Goal: Contribute content

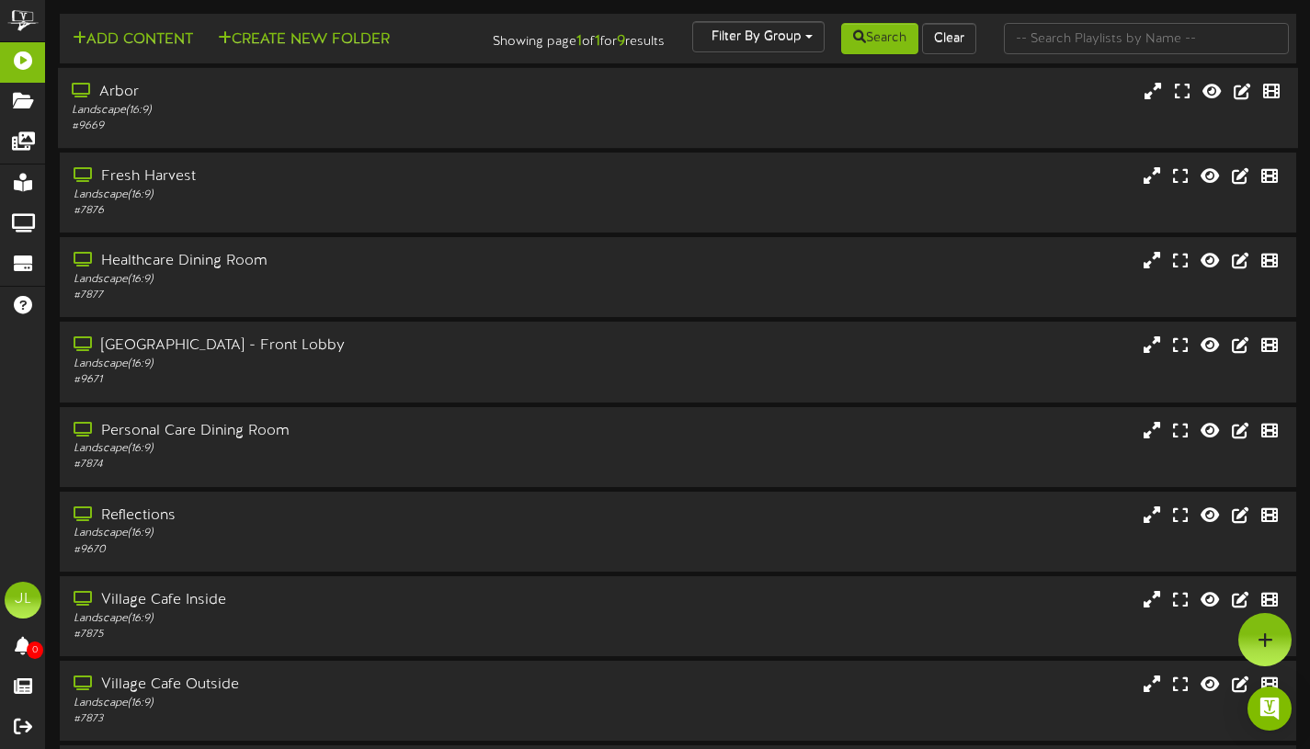
click at [140, 119] on div "Landscape ( 16:9 )" at bounding box center [316, 111] width 489 height 16
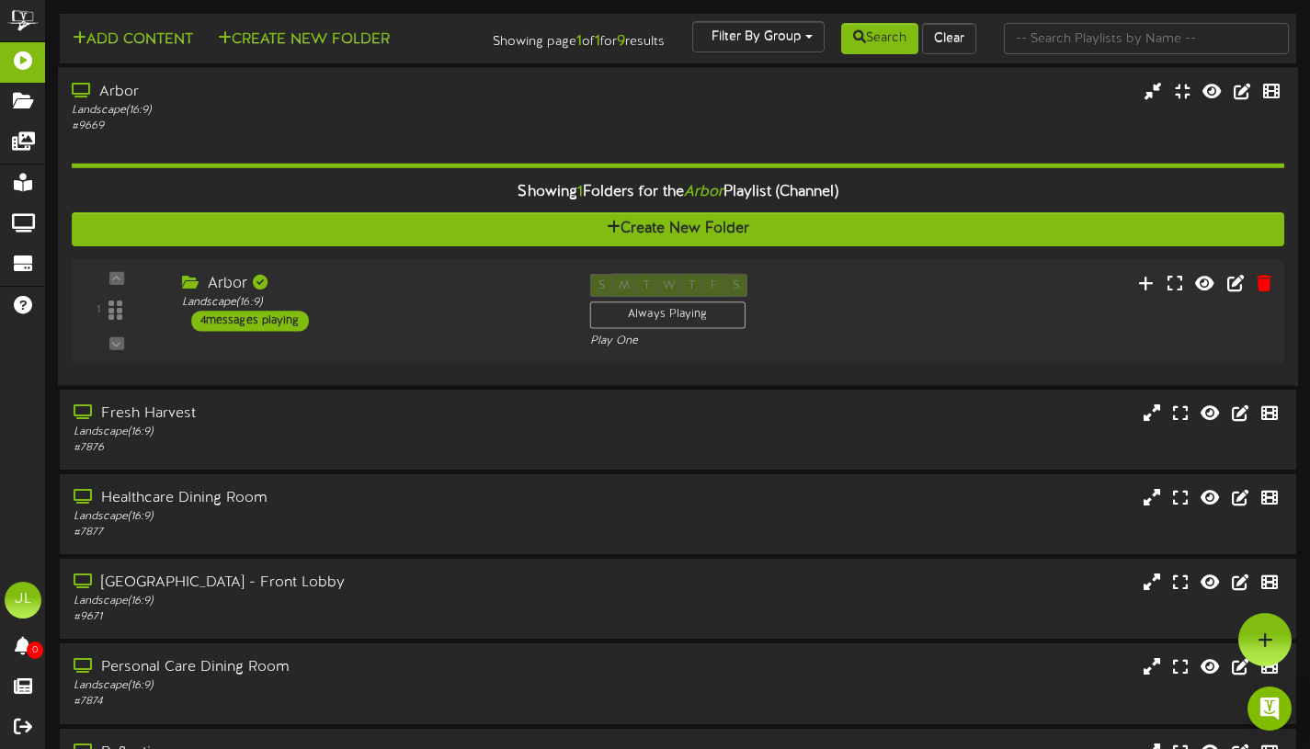
click at [254, 329] on div "4 messages playing" at bounding box center [250, 321] width 118 height 20
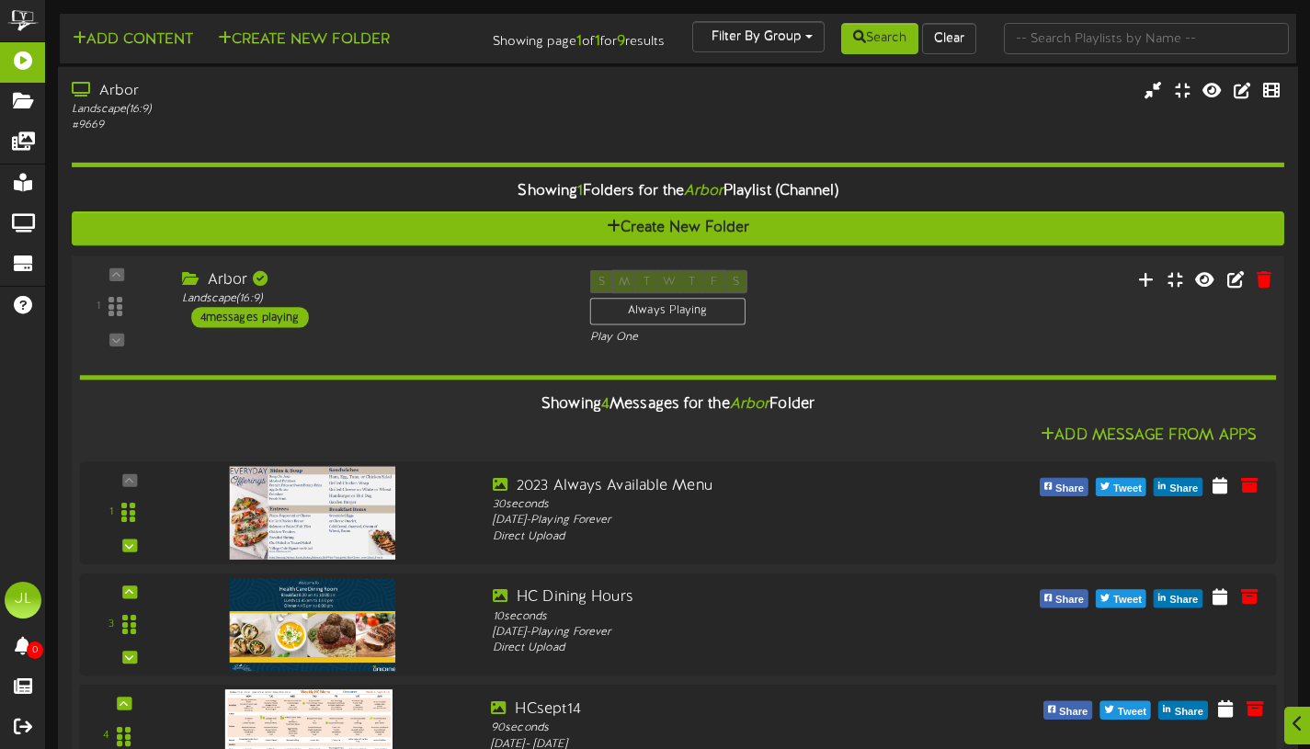
scroll to position [223, 0]
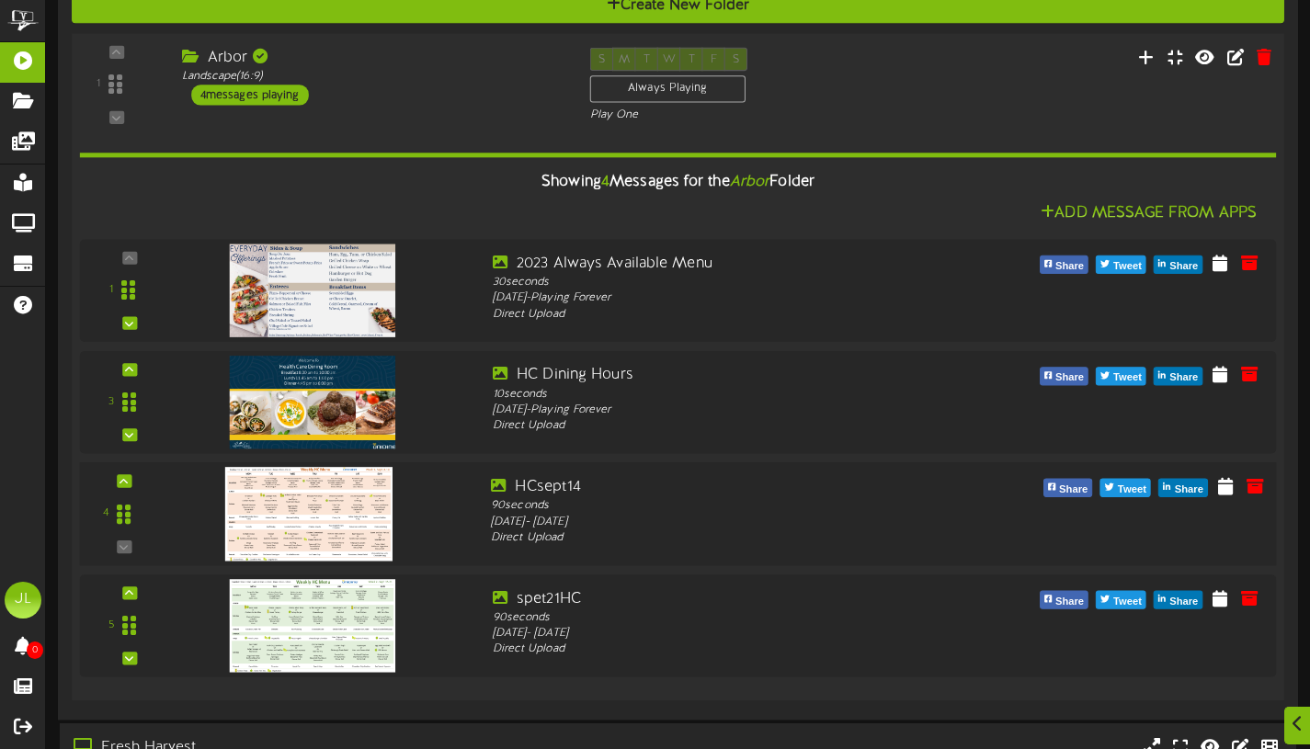
click at [310, 555] on img at bounding box center [308, 514] width 167 height 94
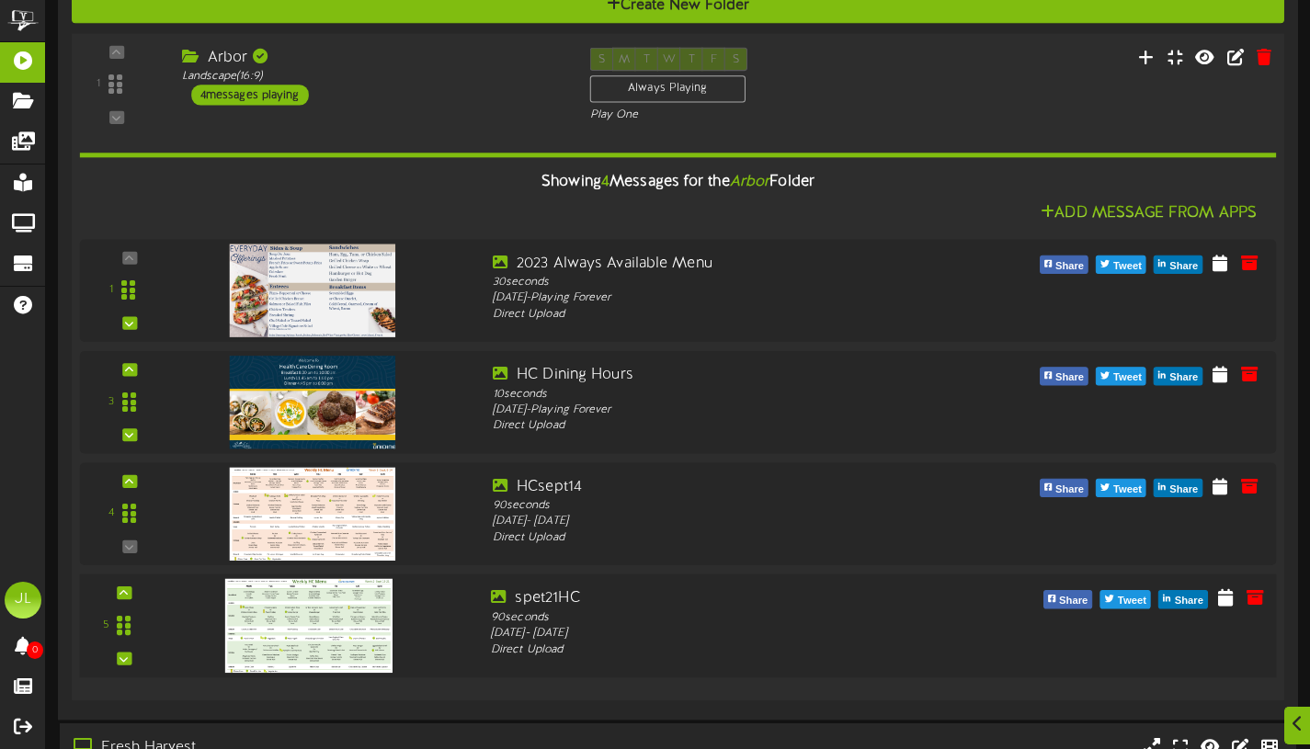
scroll to position [250, 0]
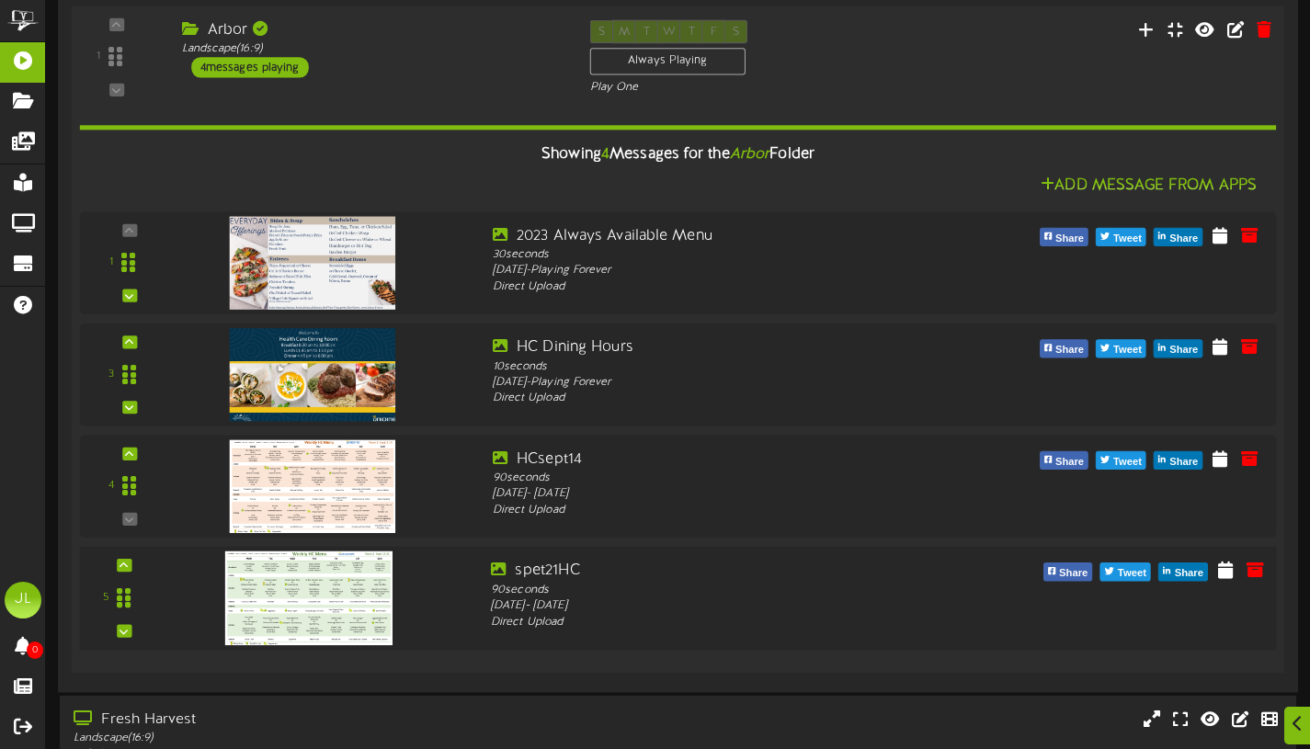
click at [343, 598] on img at bounding box center [308, 599] width 167 height 94
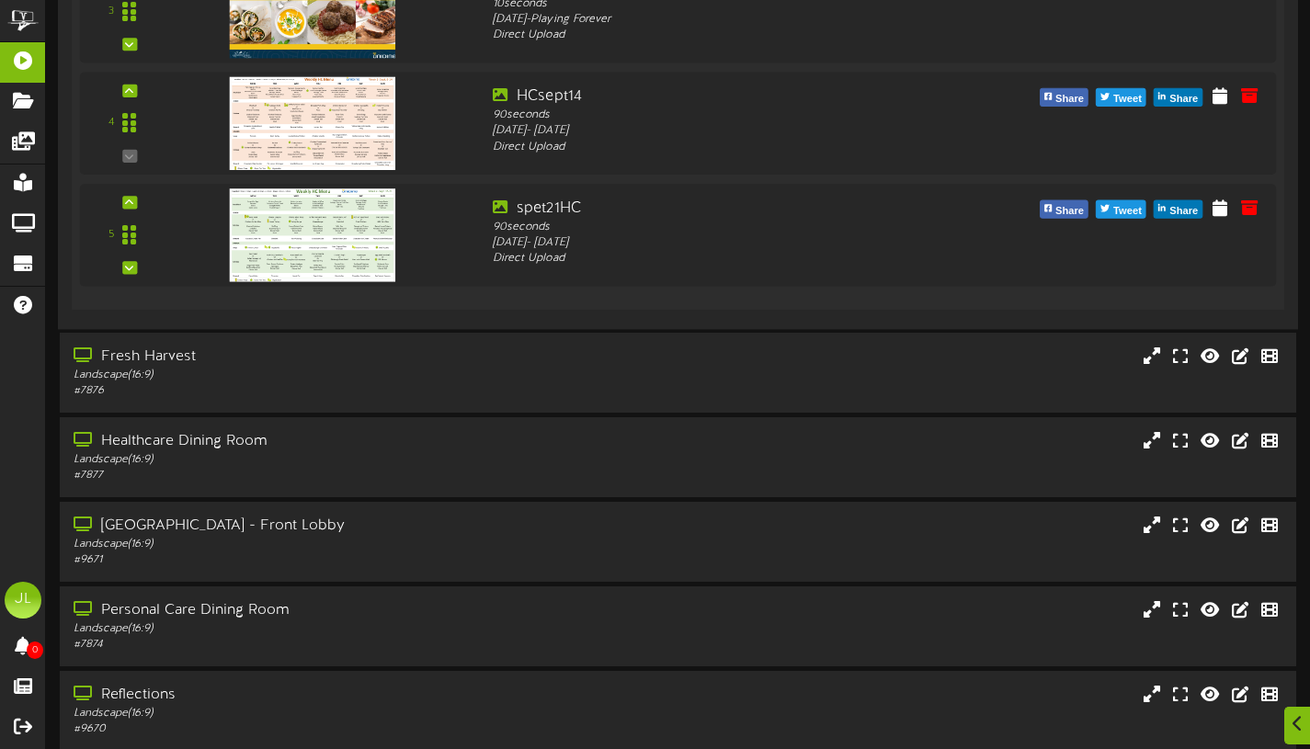
scroll to position [614, 0]
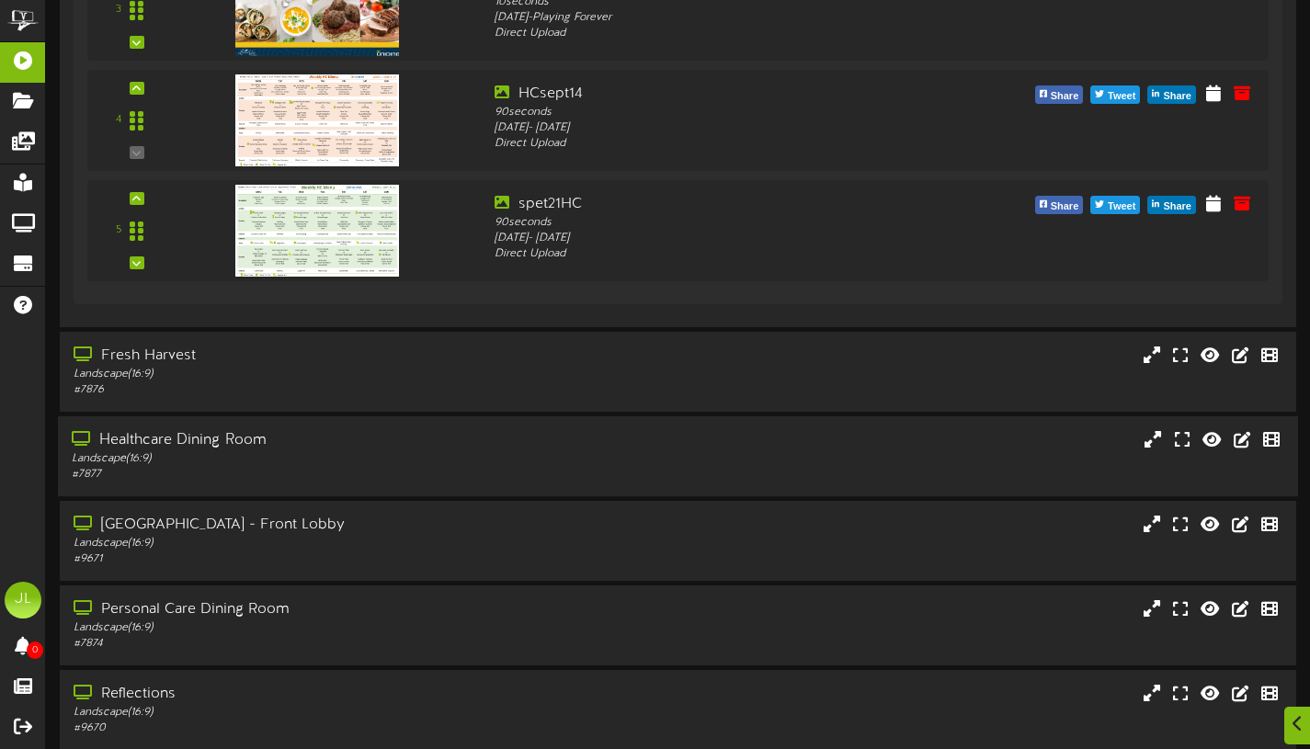
click at [256, 467] on div "Landscape ( 16:9 )" at bounding box center [316, 460] width 489 height 16
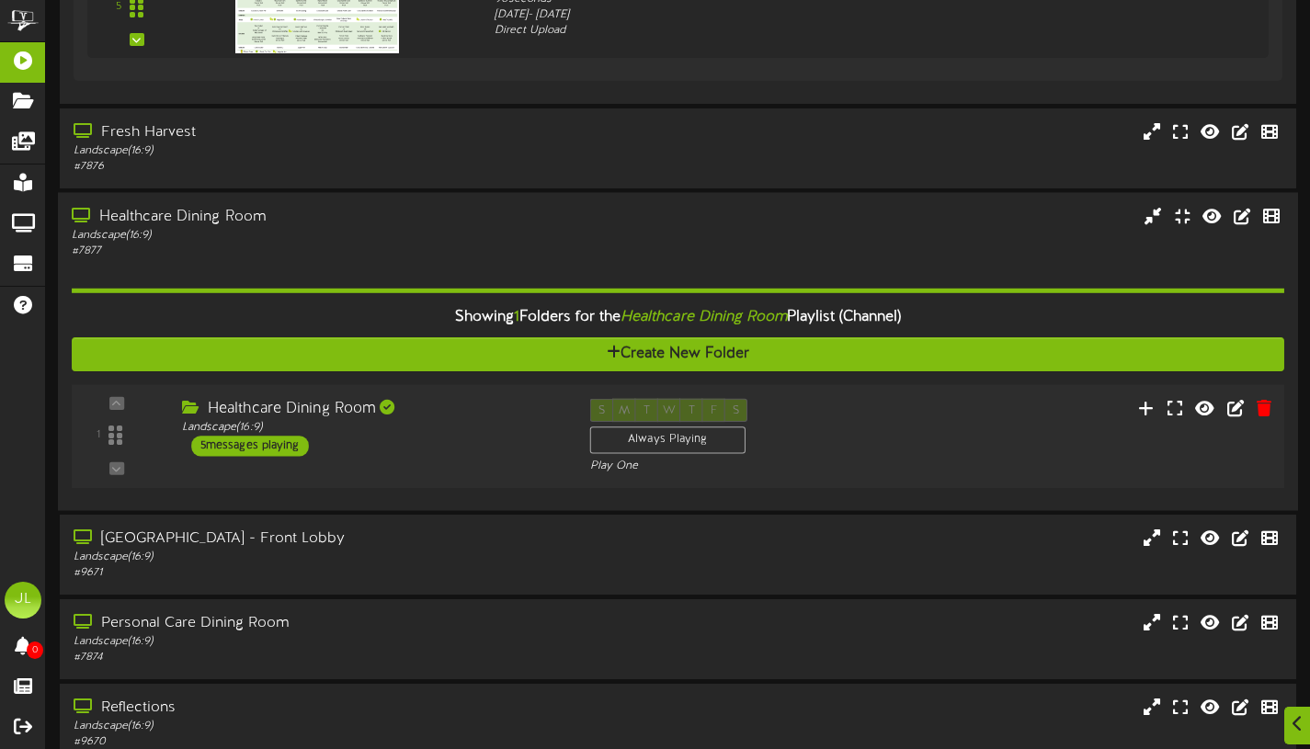
scroll to position [897, 0]
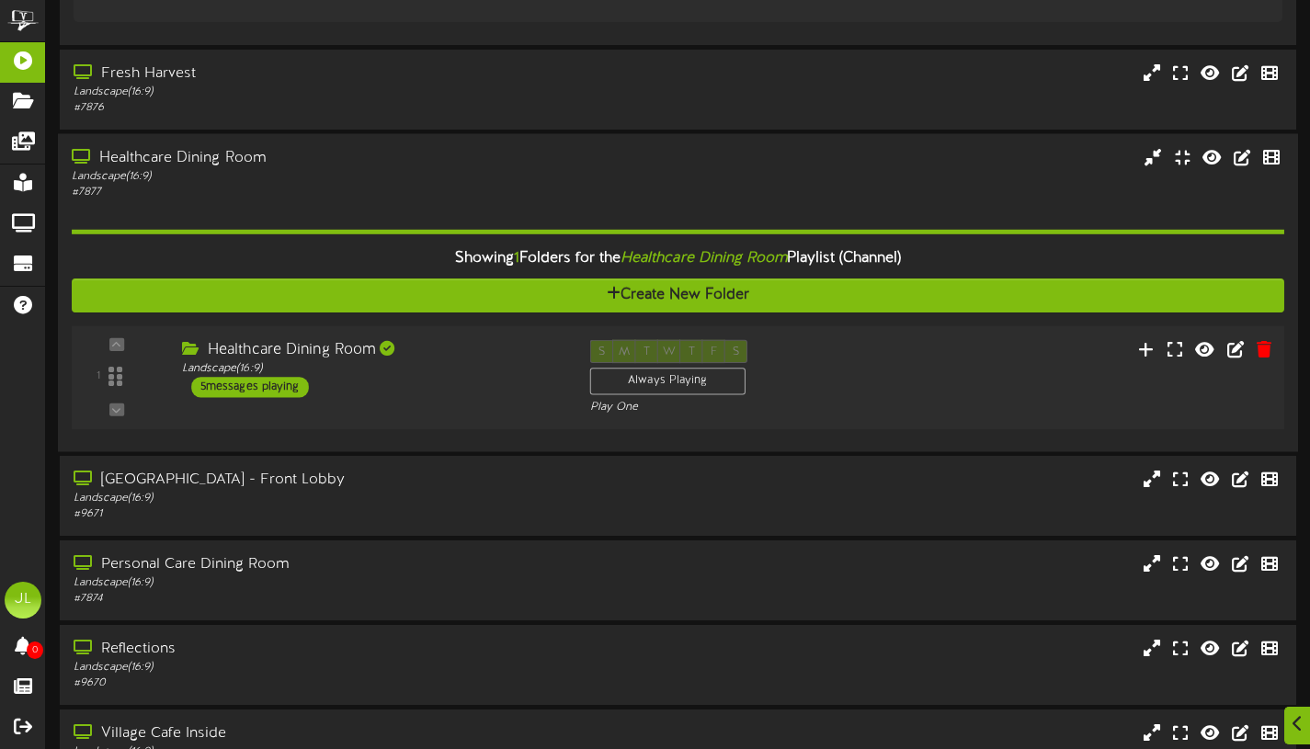
click at [253, 397] on div "5 messages playing" at bounding box center [250, 387] width 118 height 20
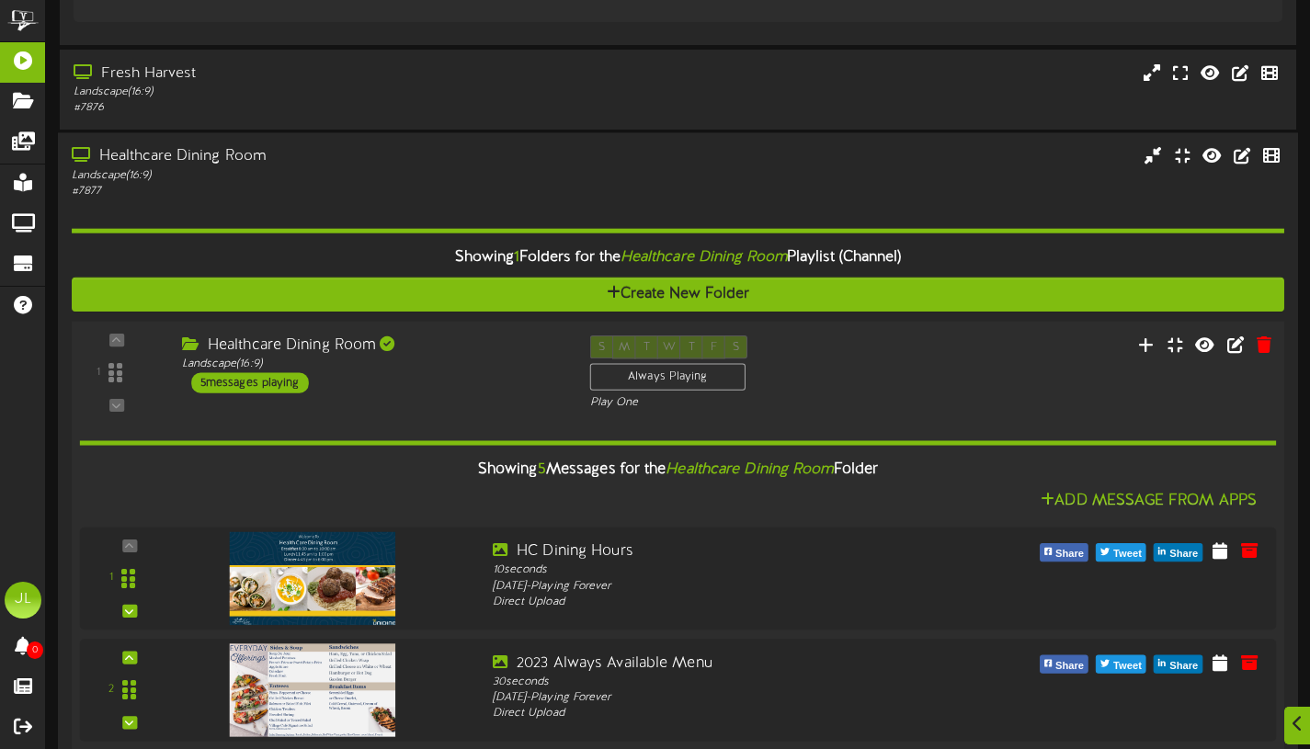
scroll to position [1254, 0]
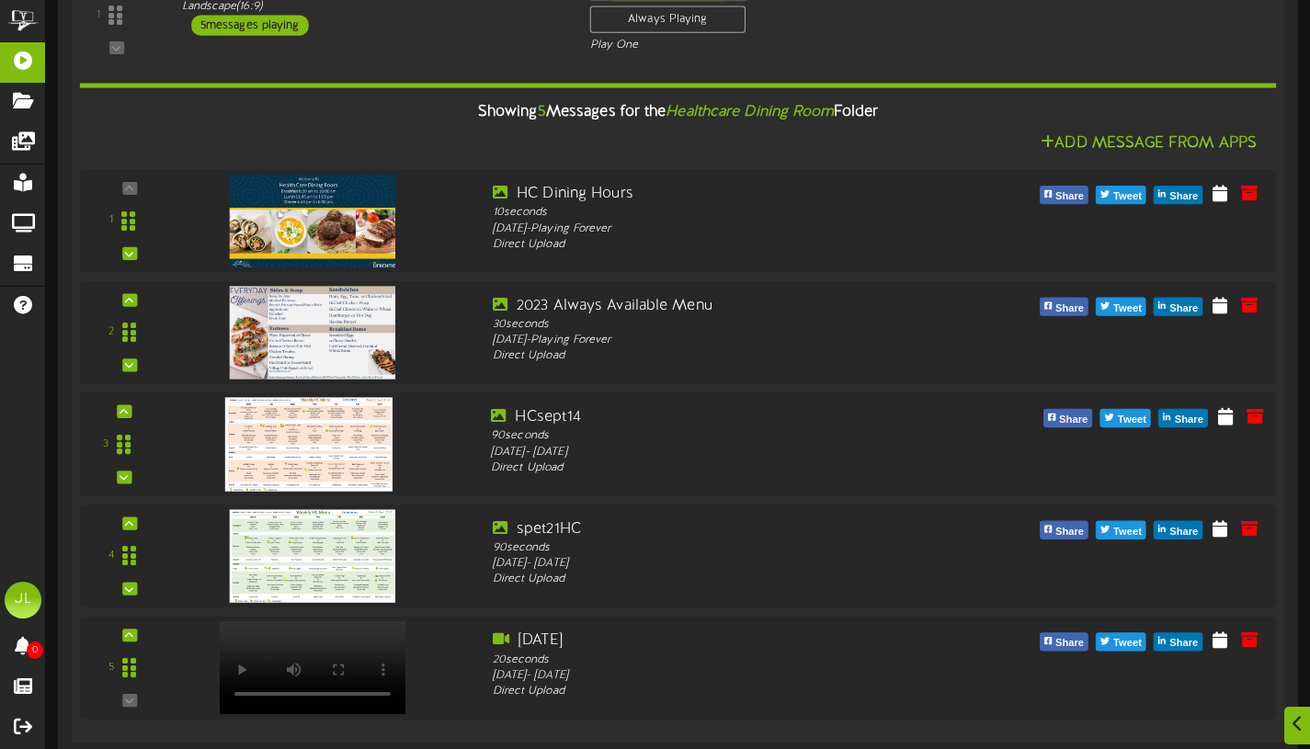
click at [301, 470] on img at bounding box center [308, 444] width 167 height 94
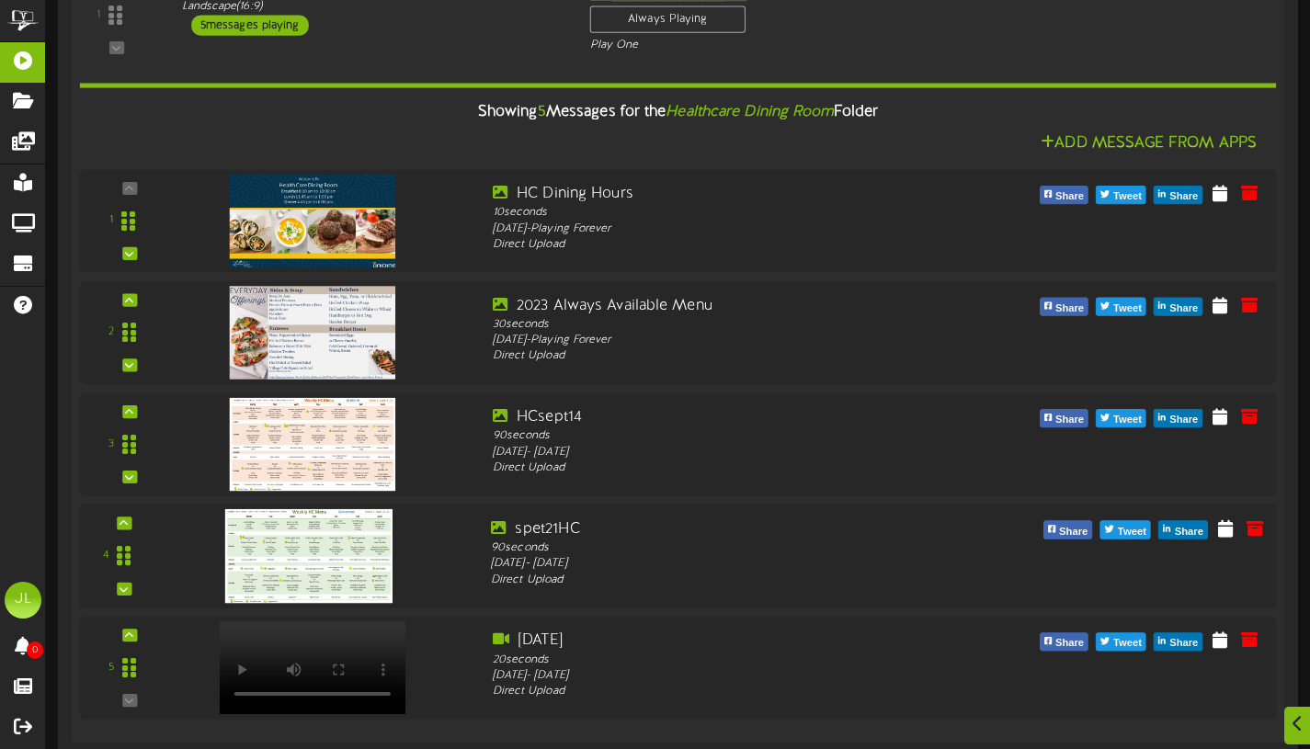
click at [304, 570] on img at bounding box center [308, 556] width 167 height 94
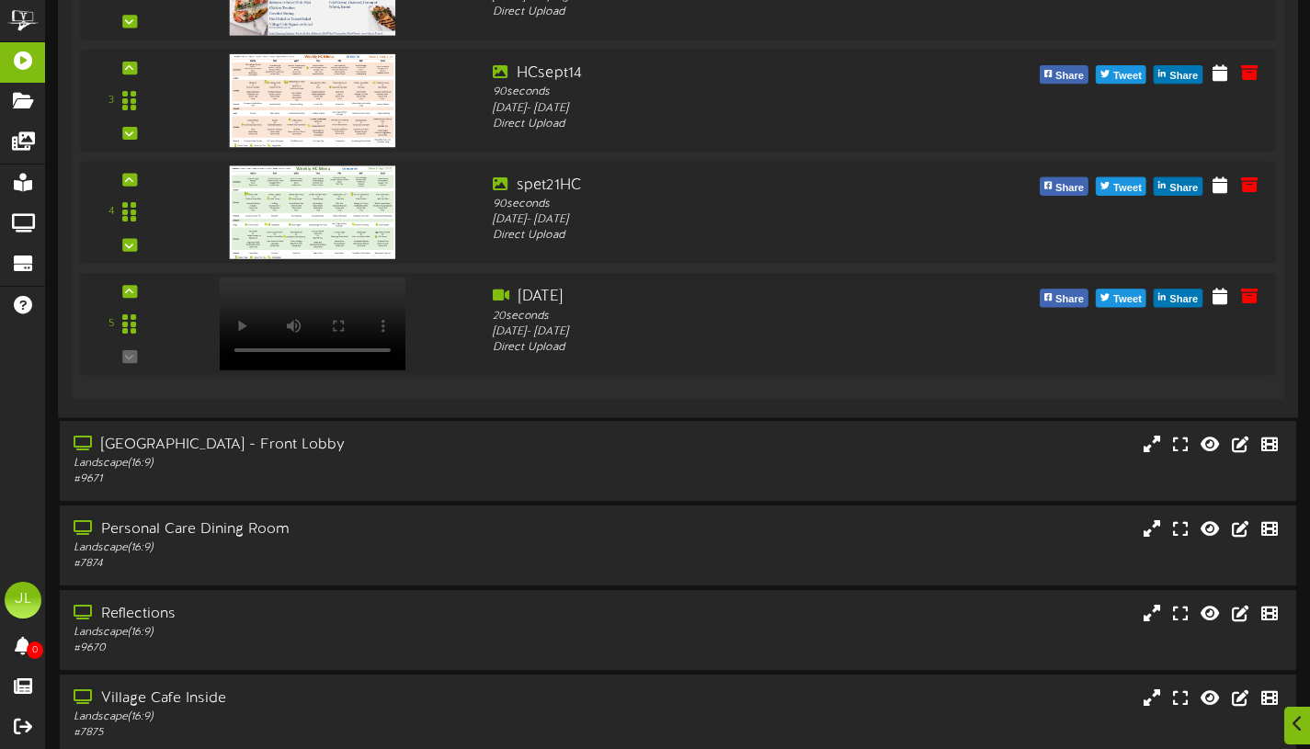
scroll to position [1626, 0]
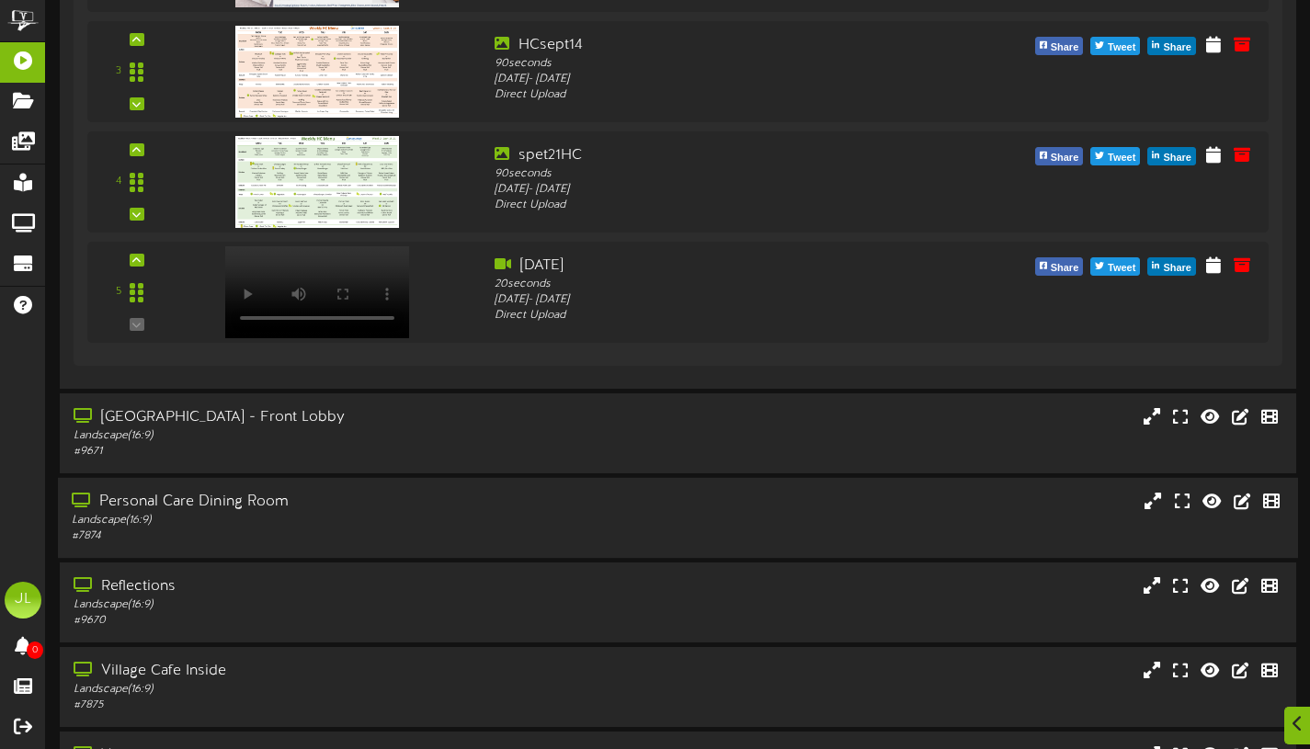
click at [358, 526] on div "Landscape ( 16:9 )" at bounding box center [316, 521] width 489 height 16
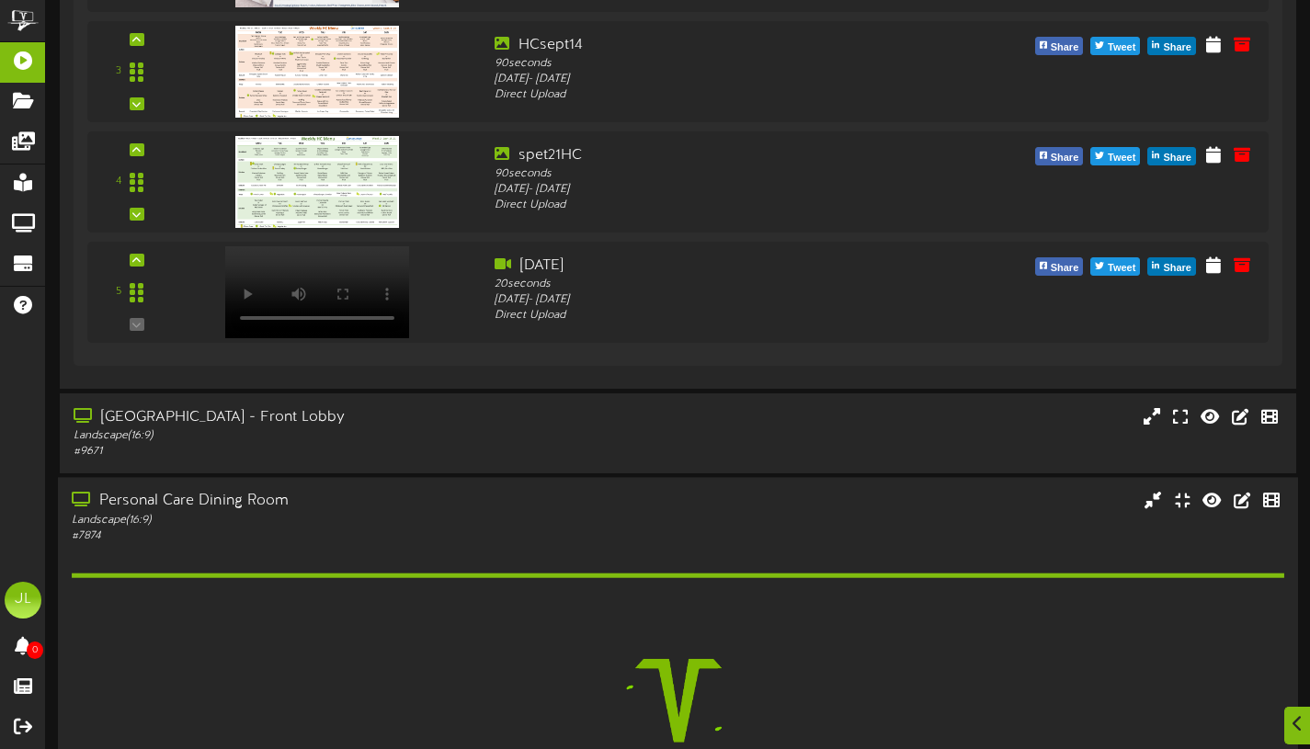
scroll to position [2006, 0]
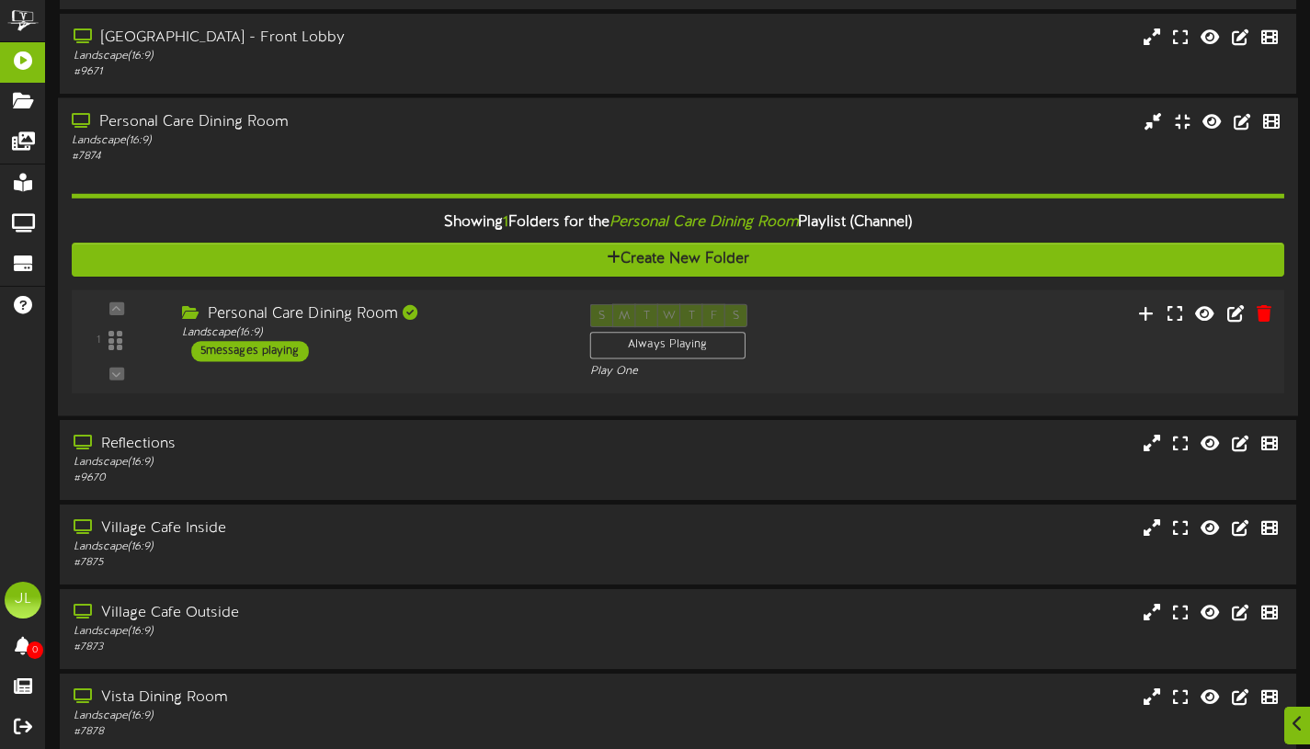
click at [278, 361] on div "5 messages playing" at bounding box center [250, 351] width 118 height 20
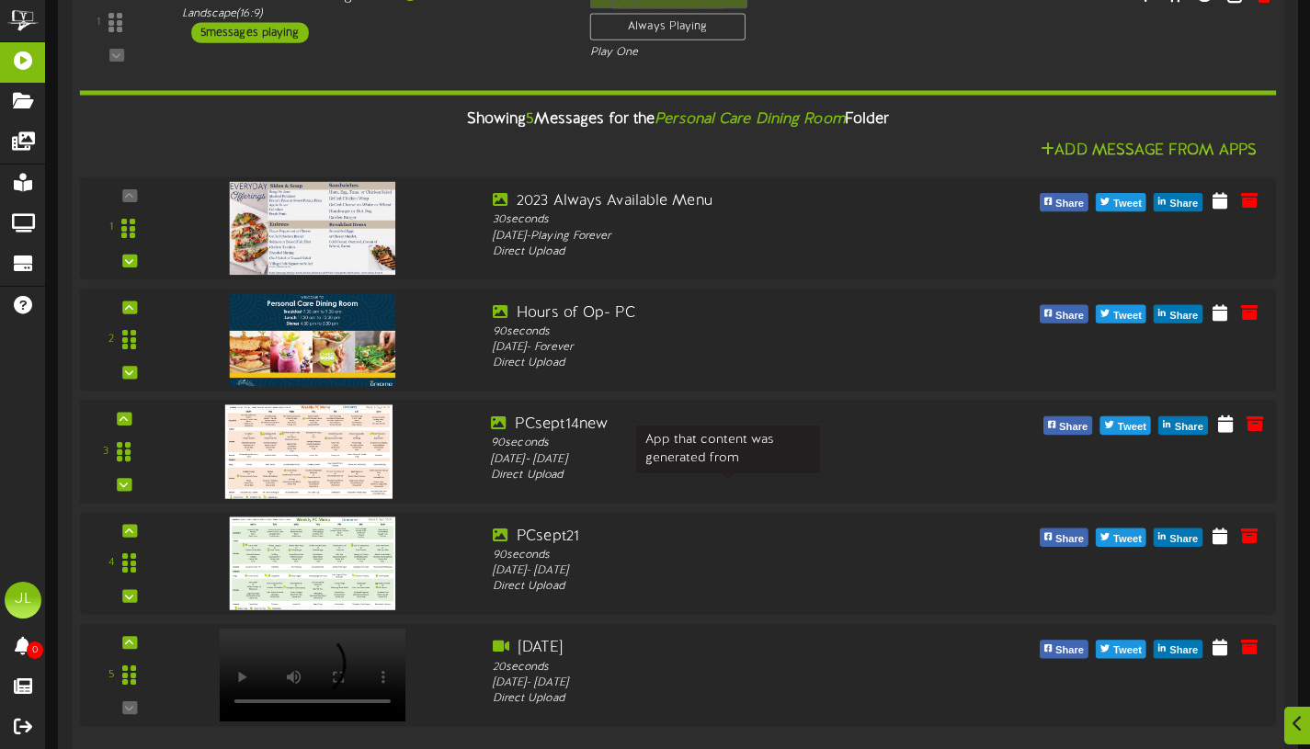
scroll to position [2344, 0]
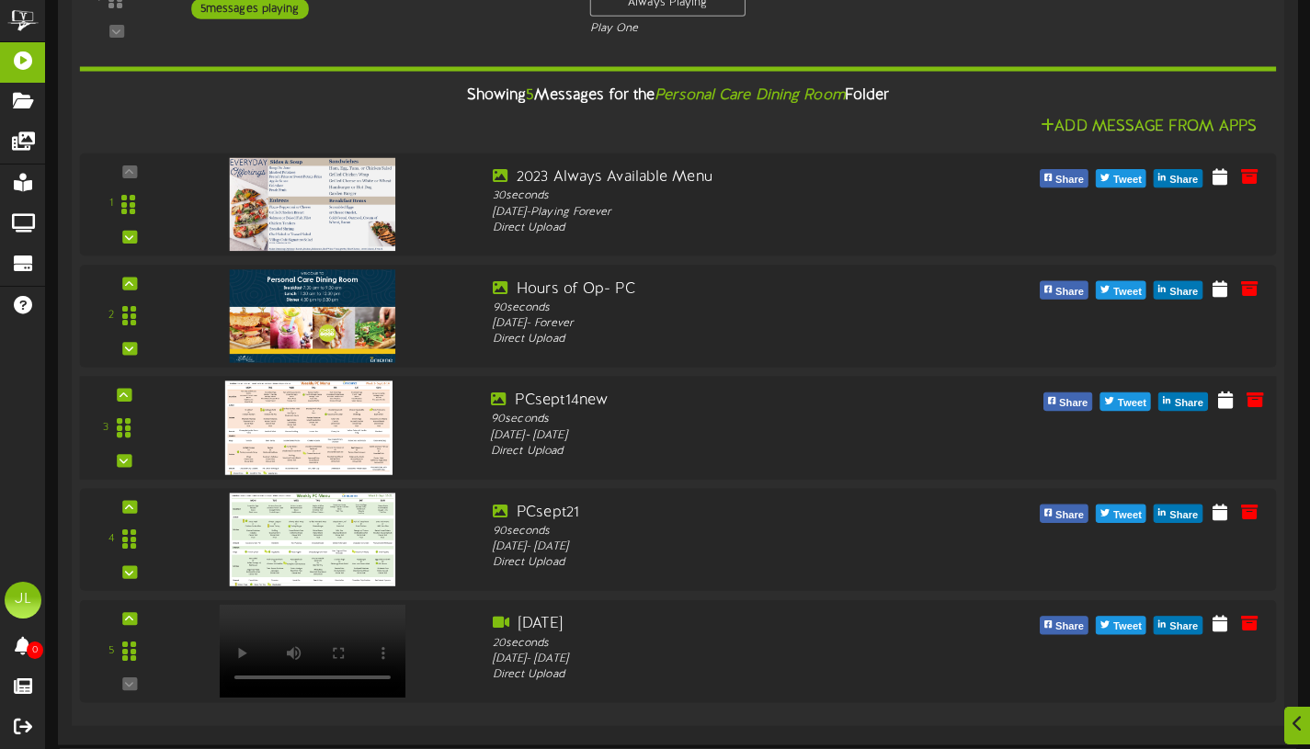
click at [276, 432] on img at bounding box center [308, 428] width 167 height 94
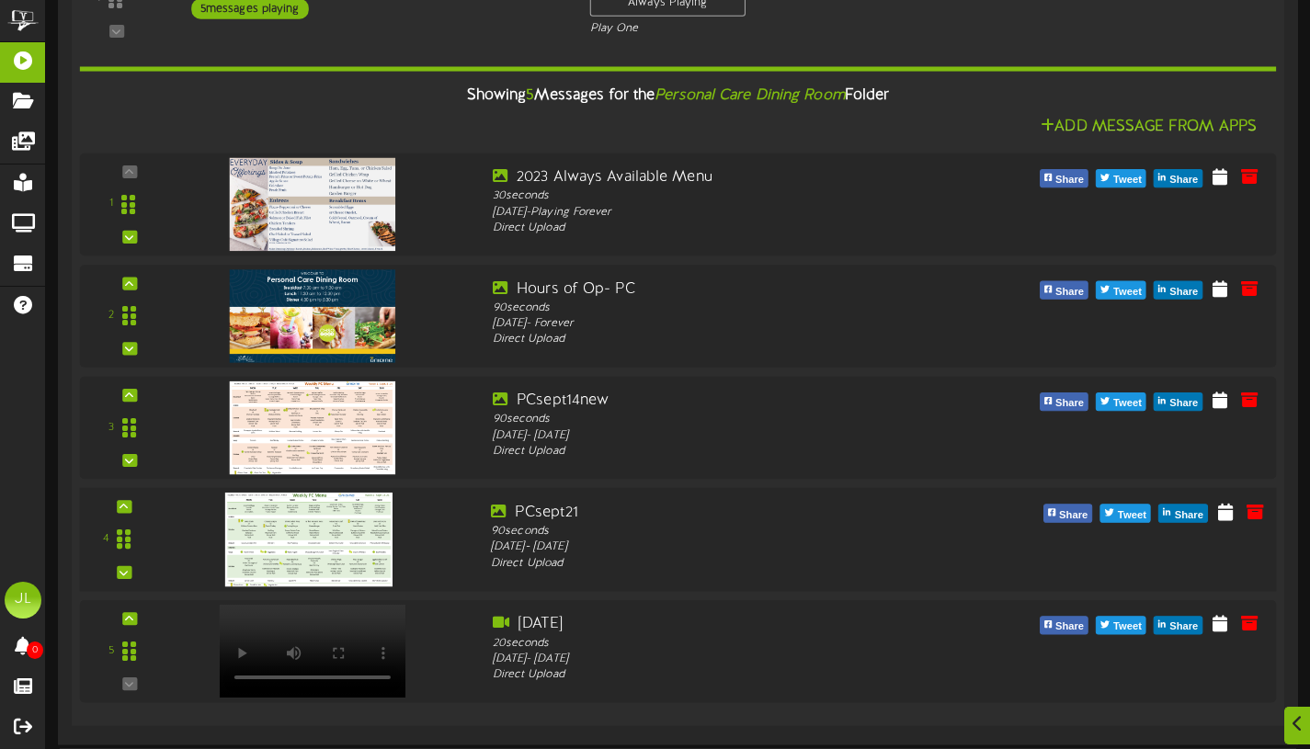
click at [293, 558] on img at bounding box center [308, 540] width 167 height 94
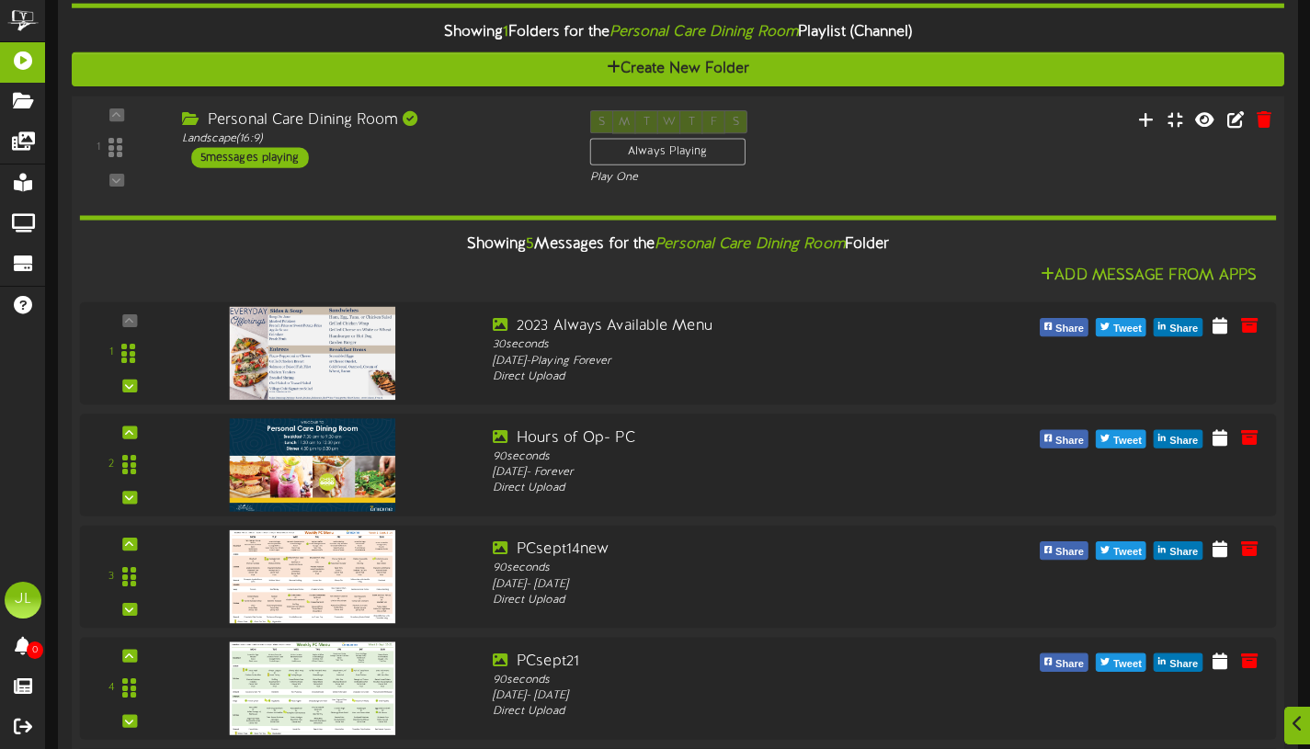
scroll to position [2575, 0]
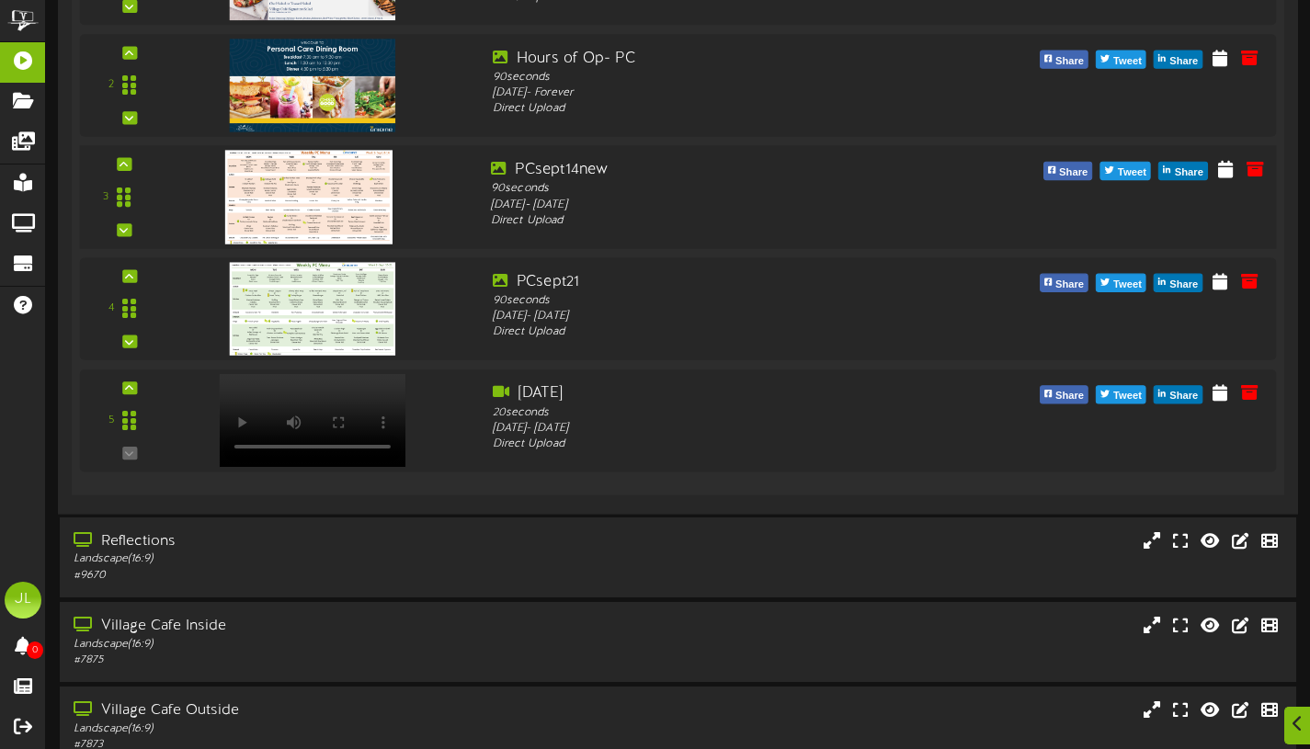
click at [345, 234] on img at bounding box center [308, 197] width 167 height 94
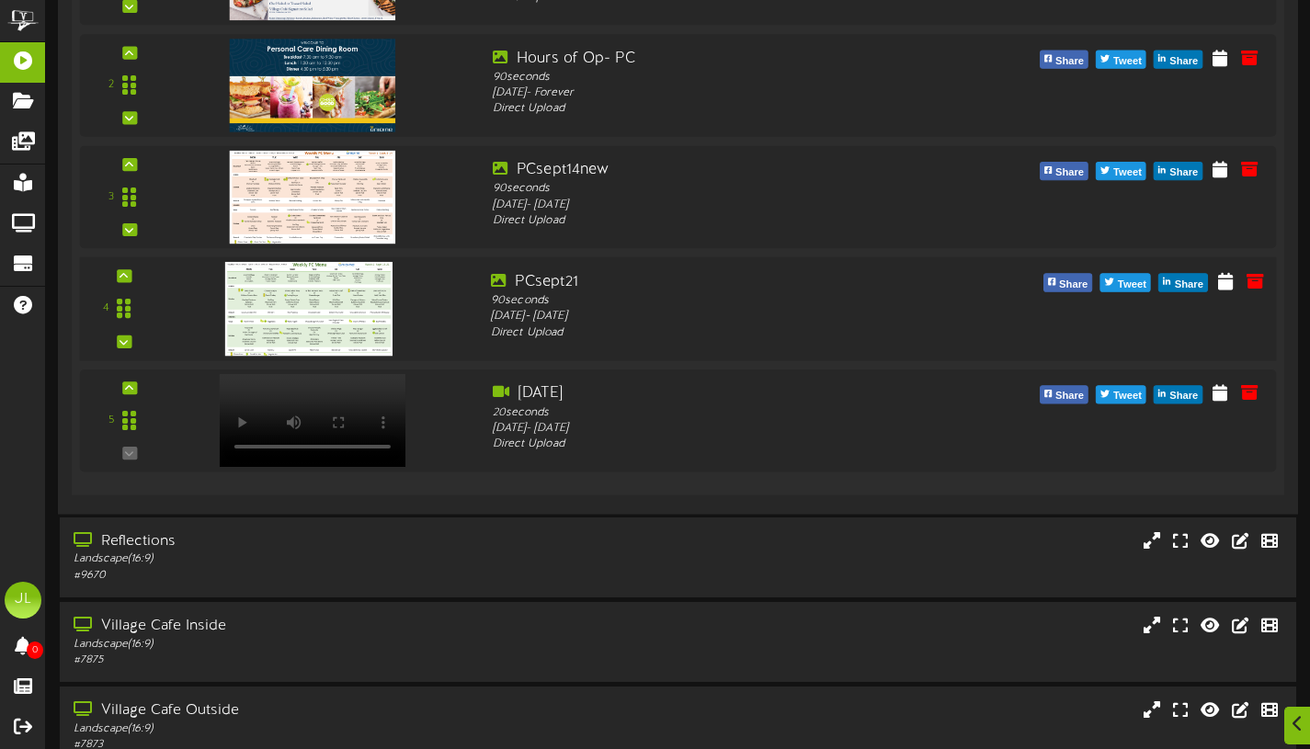
click at [349, 311] on img at bounding box center [308, 309] width 167 height 94
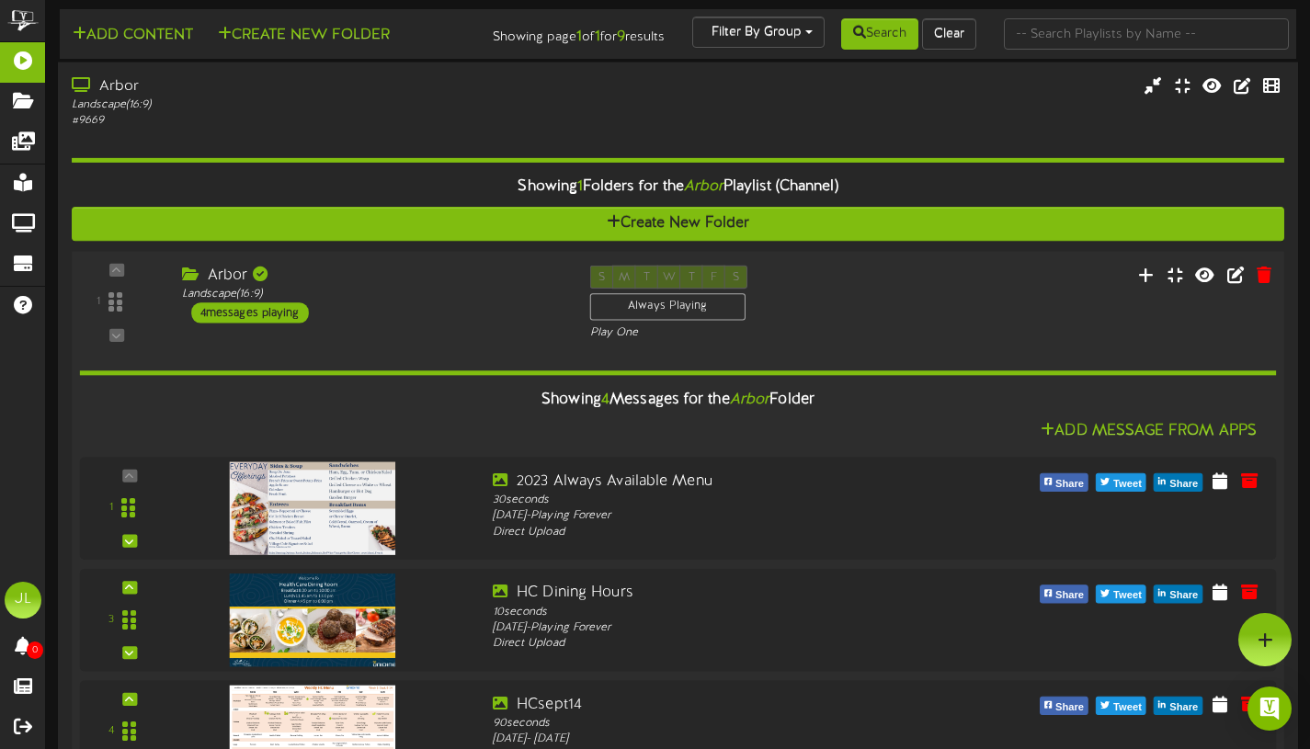
scroll to position [0, 0]
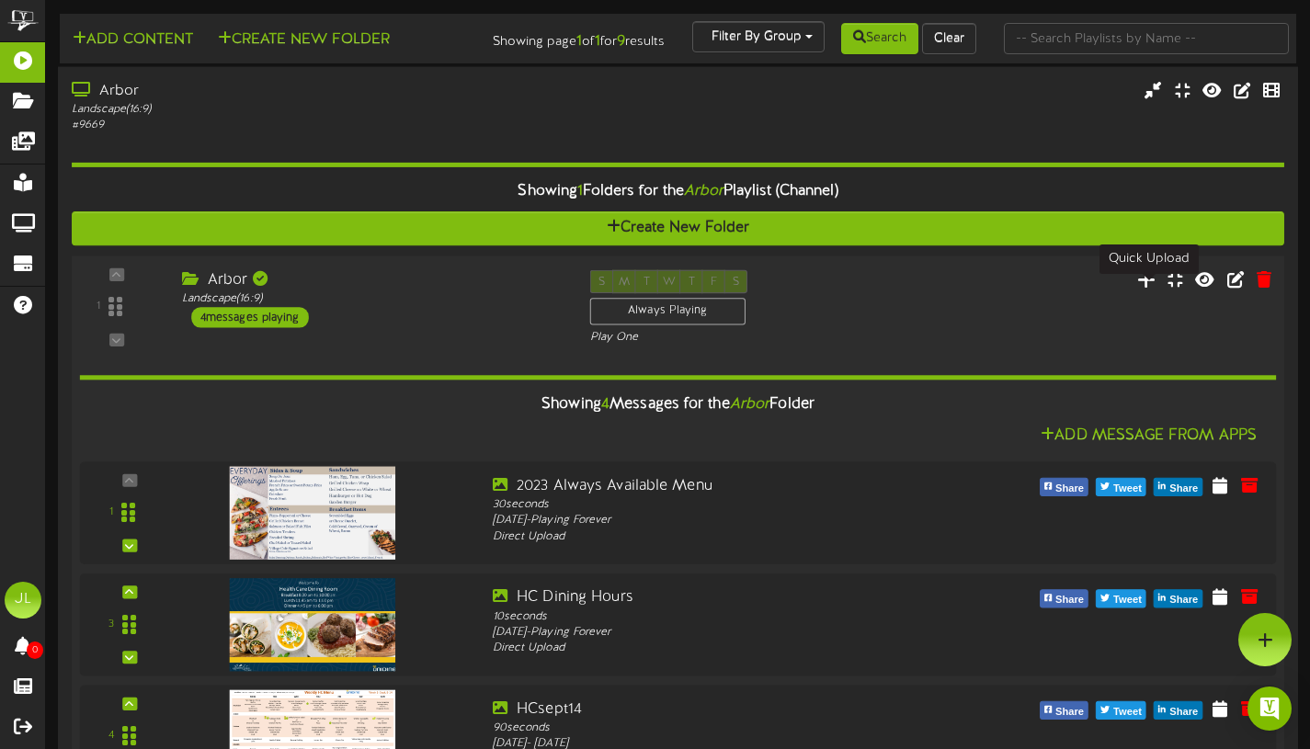
click at [1153, 289] on icon at bounding box center [1146, 279] width 19 height 20
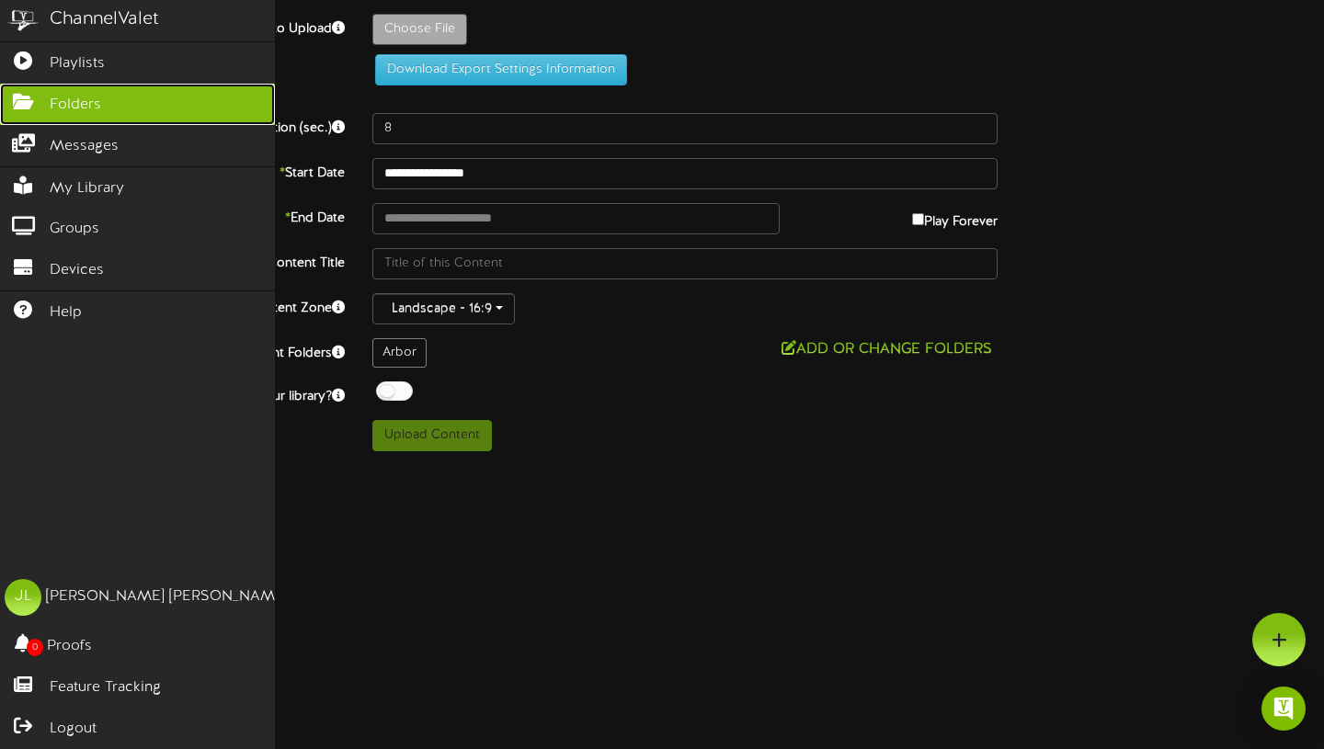
click at [107, 113] on link "Folders" at bounding box center [137, 104] width 275 height 41
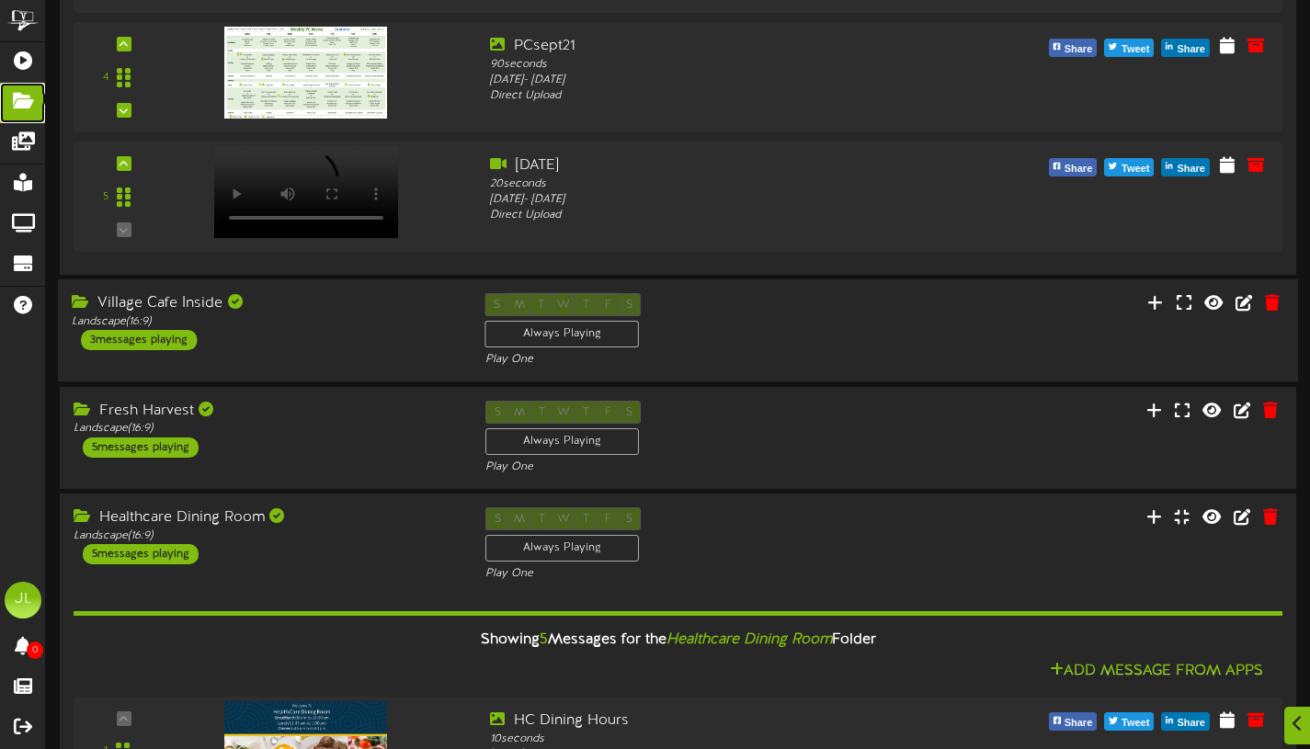
scroll to position [1020, 0]
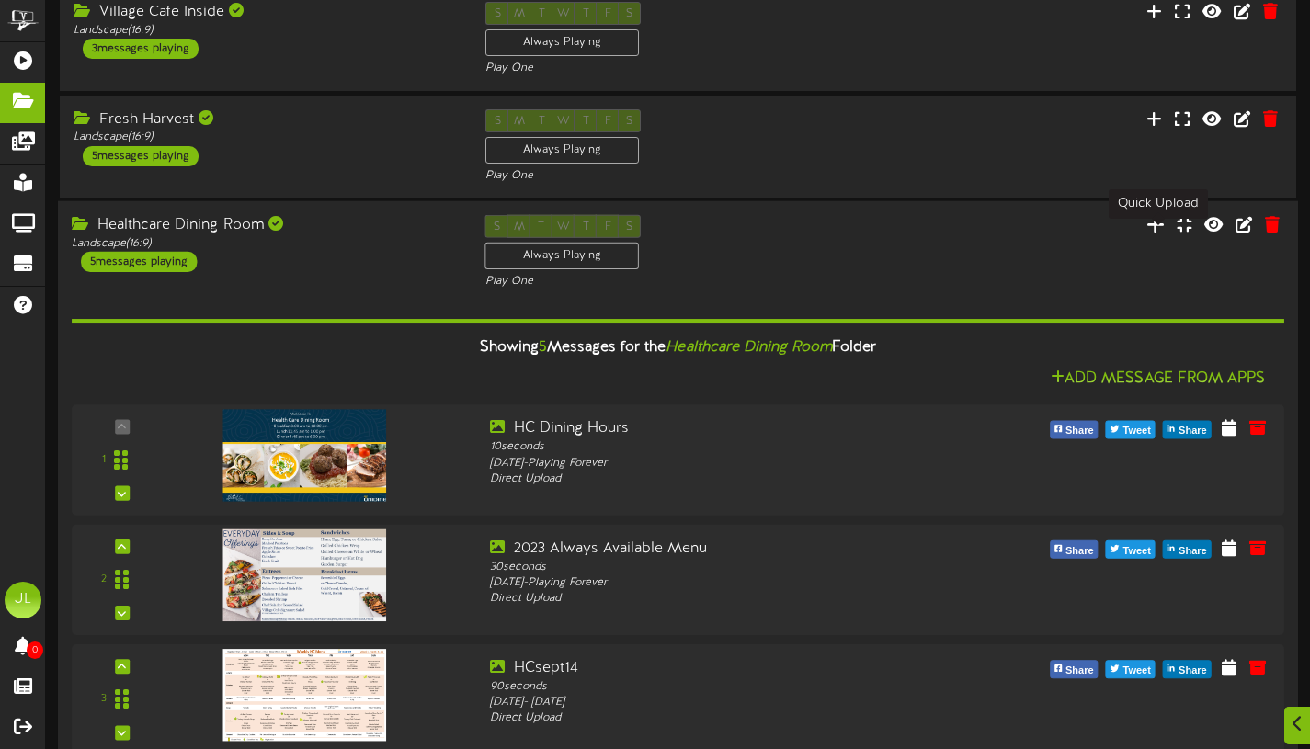
click at [1160, 234] on icon at bounding box center [1156, 223] width 18 height 20
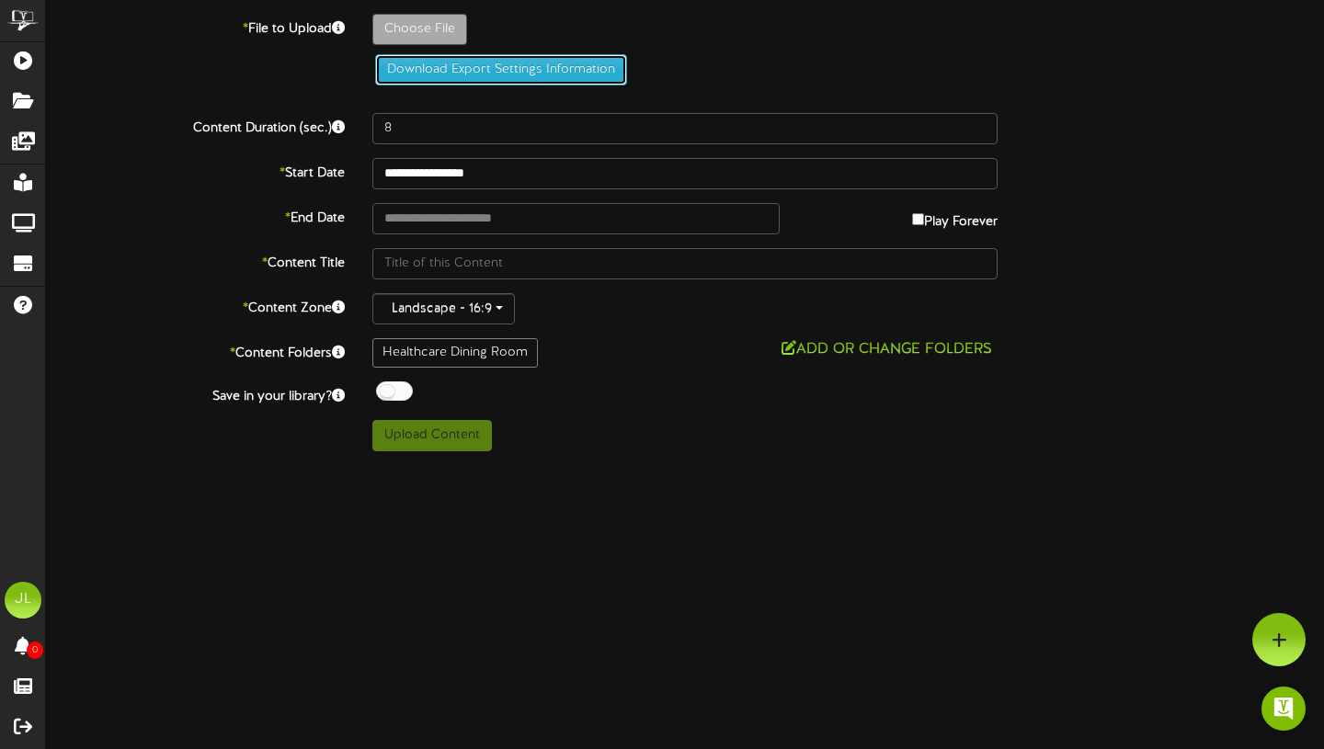
click at [415, 69] on button "Download Export Settings Information" at bounding box center [501, 69] width 252 height 31
click at [482, 64] on button "Download Export Settings Information" at bounding box center [501, 69] width 252 height 31
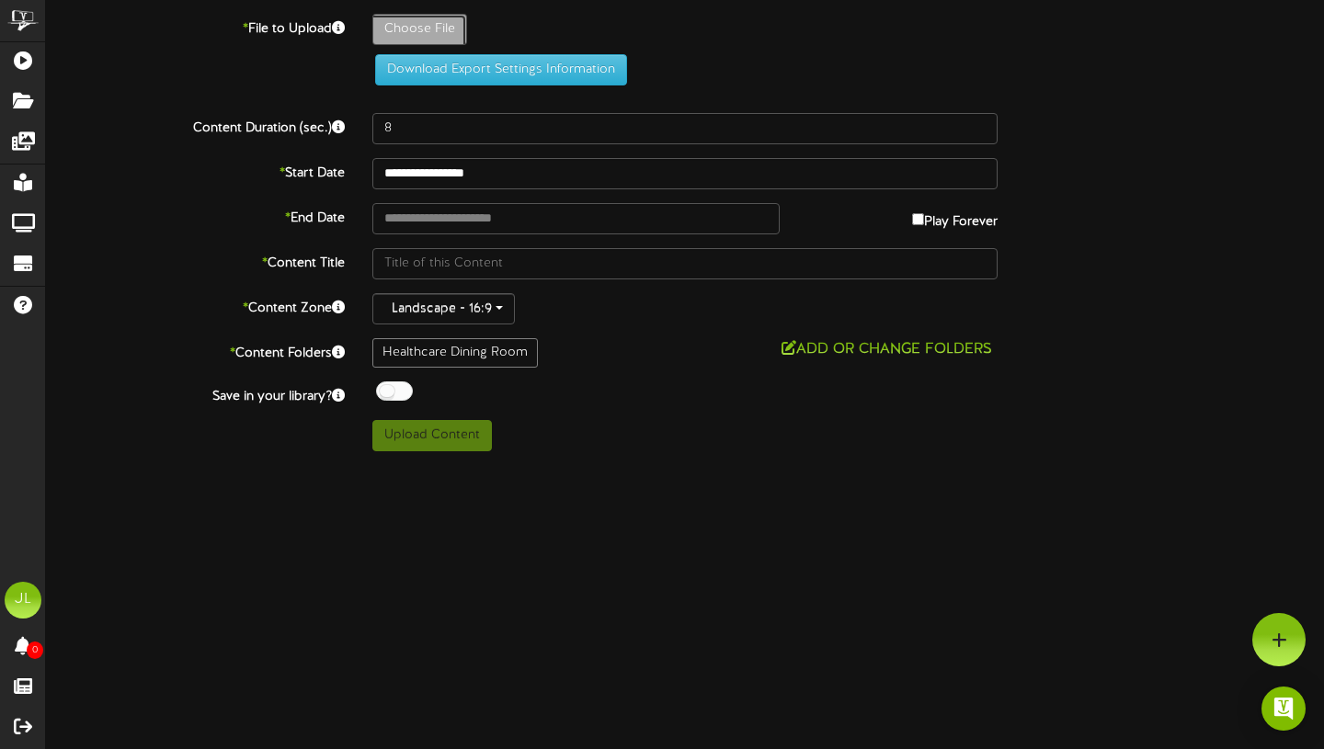
type input "**********"
type input "week3sept22-28"
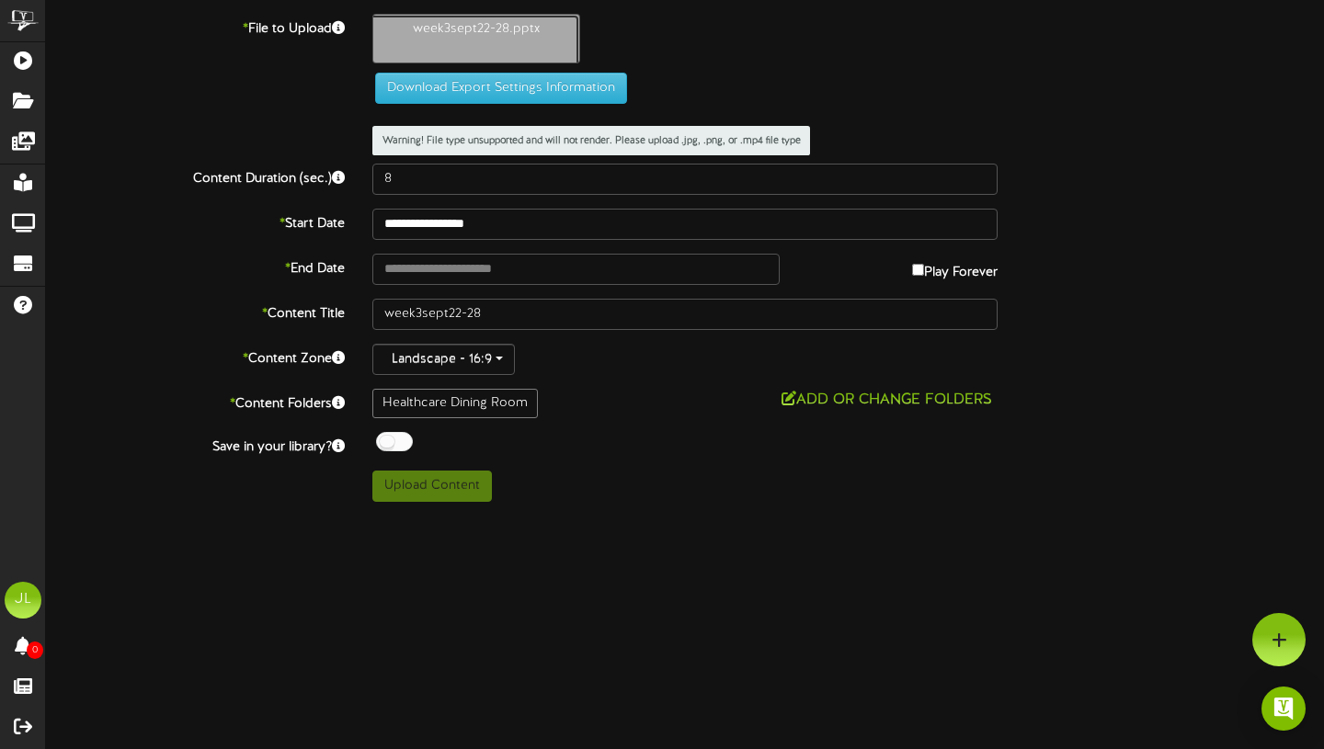
drag, startPoint x: 606, startPoint y: 154, endPoint x: 476, endPoint y: 32, distance: 177.6
click at [607, 152] on span "Warning! File type unsupported and will not render. Please upload .jpg, .png, o…" at bounding box center [591, 140] width 438 height 29
